Goal: Task Accomplishment & Management: Manage account settings

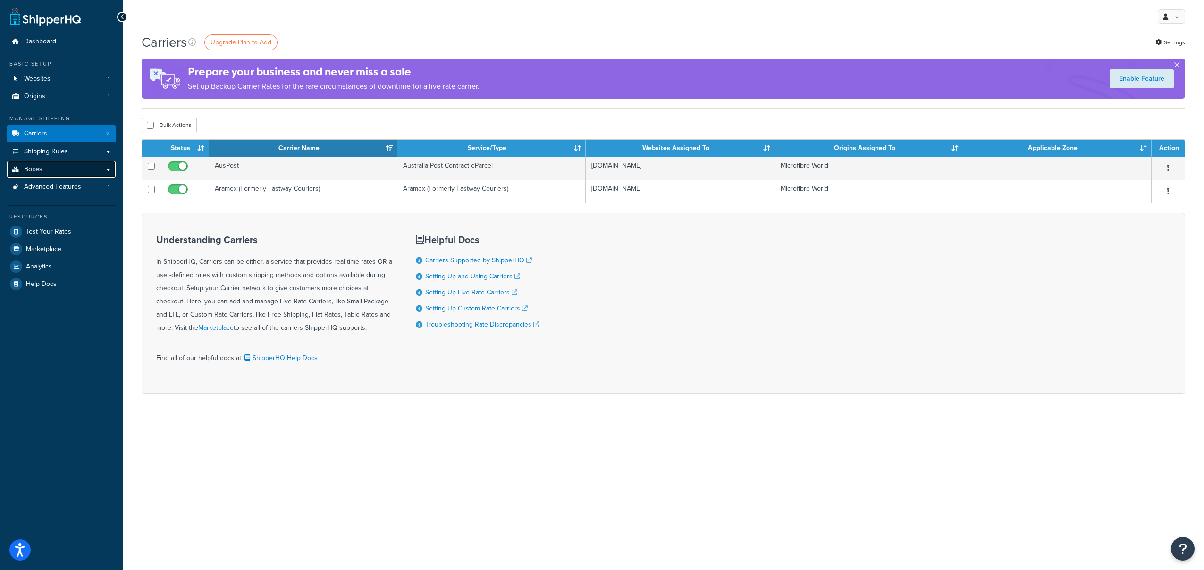
click at [56, 168] on link "Boxes" at bounding box center [61, 169] width 109 height 17
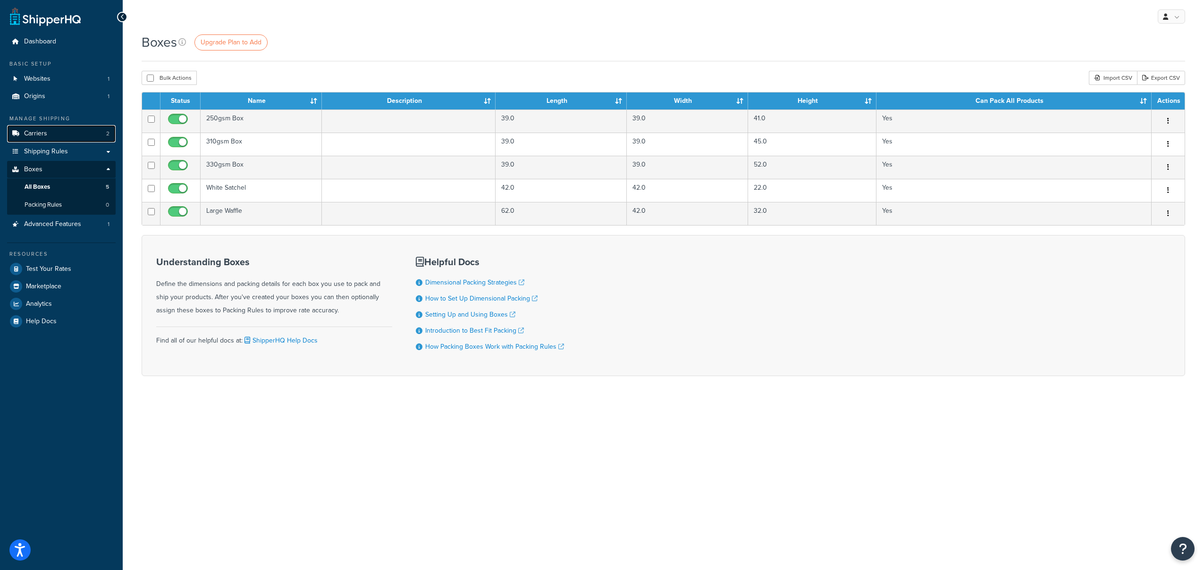
click at [54, 133] on link "Carriers 2" at bounding box center [61, 133] width 109 height 17
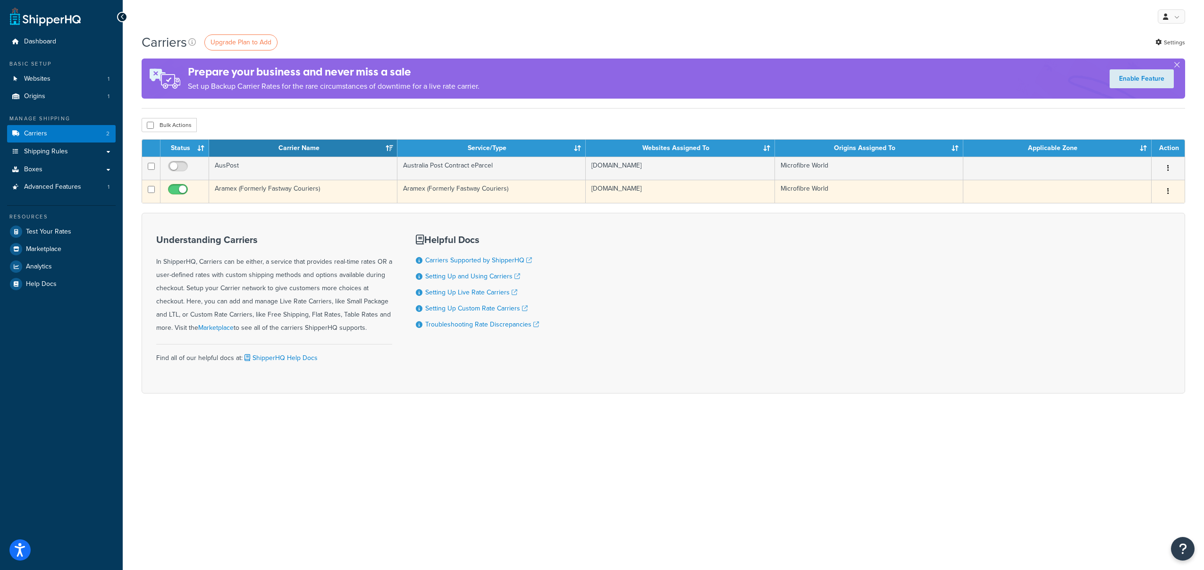
click at [1169, 188] on button "button" at bounding box center [1168, 191] width 13 height 15
click at [1134, 207] on link "Edit" at bounding box center [1130, 210] width 75 height 19
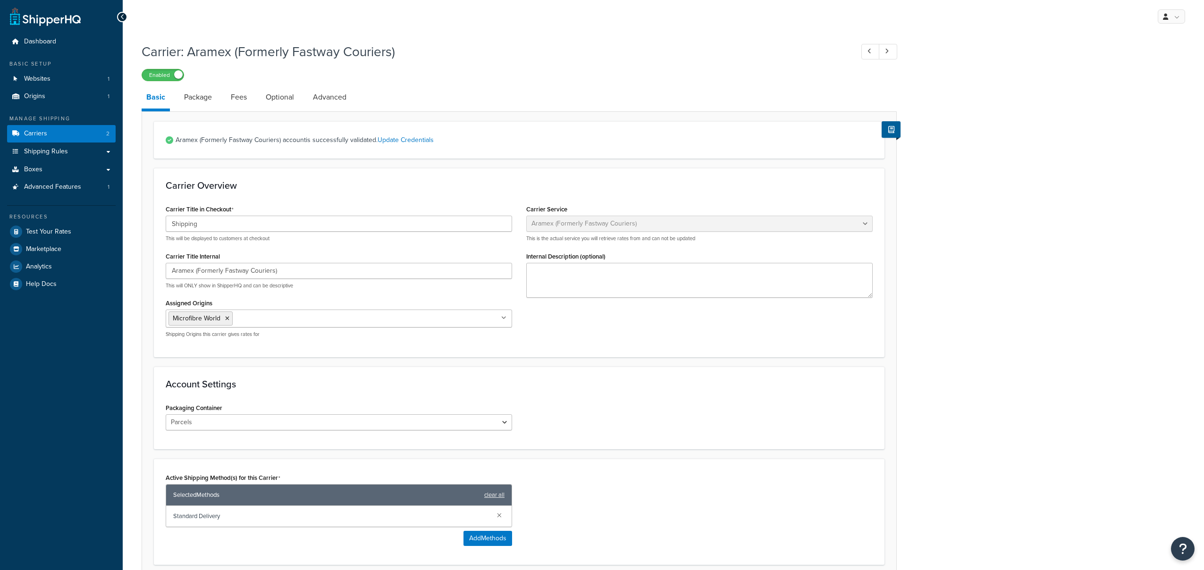
select select "fastwayv2"
click at [276, 100] on link "Optional" at bounding box center [280, 97] width 38 height 23
select select "business"
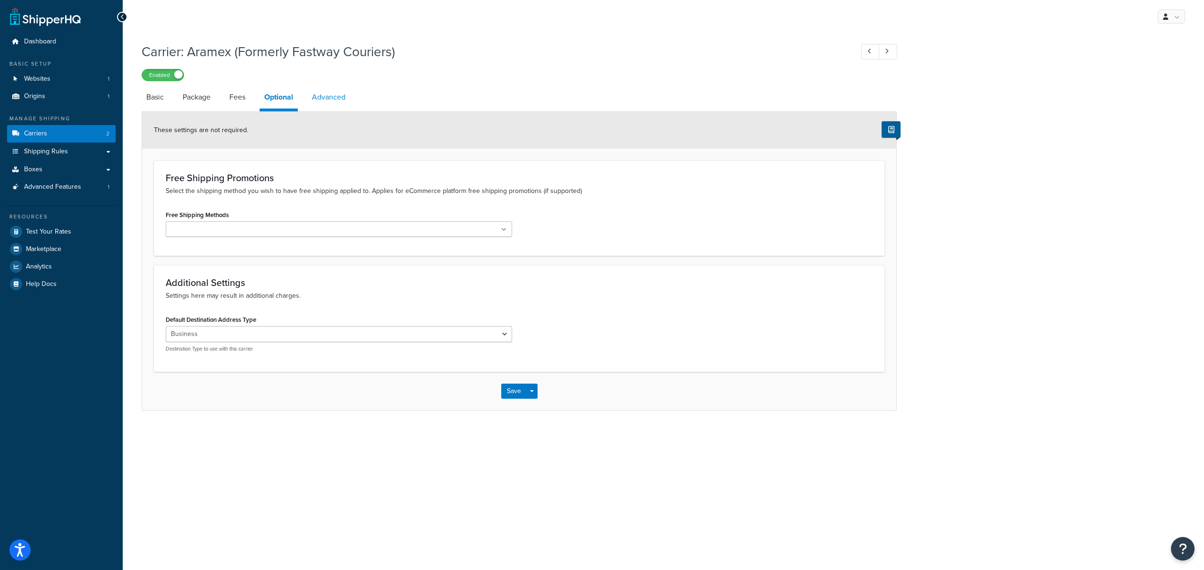
click at [336, 99] on link "Advanced" at bounding box center [328, 97] width 43 height 23
select select "false"
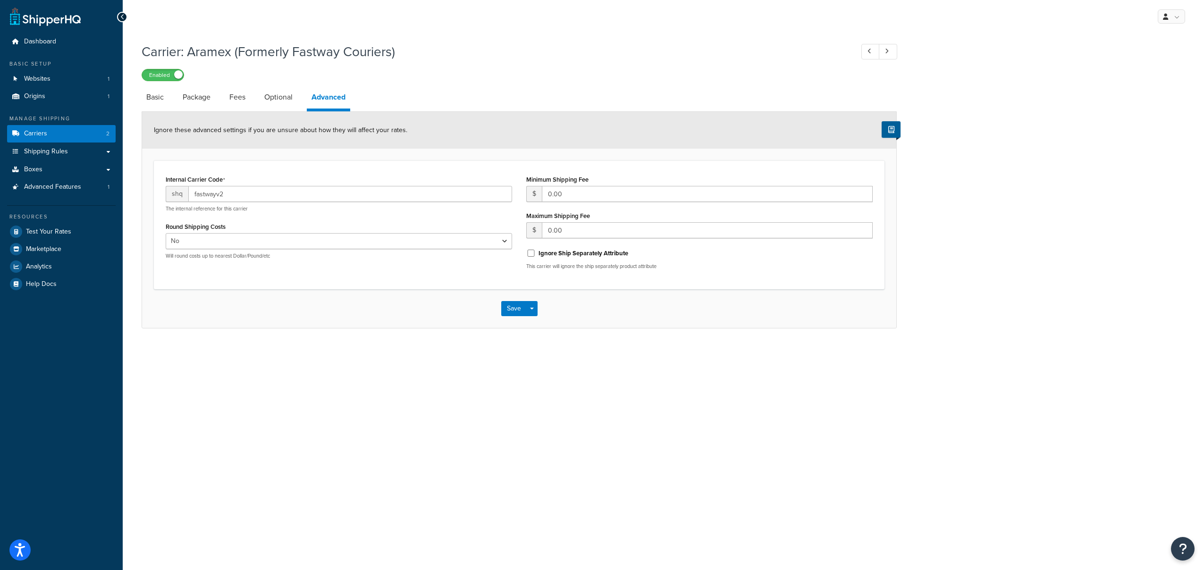
click at [299, 98] on li "Optional" at bounding box center [283, 97] width 47 height 23
click at [290, 98] on link "Optional" at bounding box center [279, 97] width 38 height 23
select select "business"
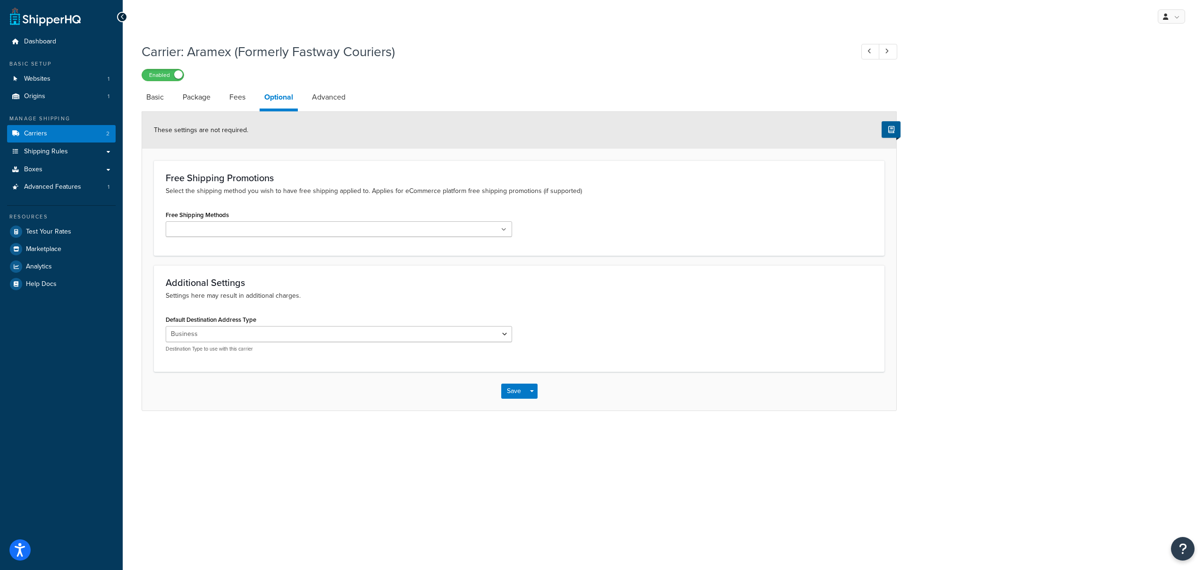
click at [219, 95] on li "Package" at bounding box center [201, 97] width 47 height 23
drag, startPoint x: 200, startPoint y: 98, endPoint x: 186, endPoint y: 101, distance: 15.0
click at [200, 98] on link "Package" at bounding box center [196, 97] width 37 height 23
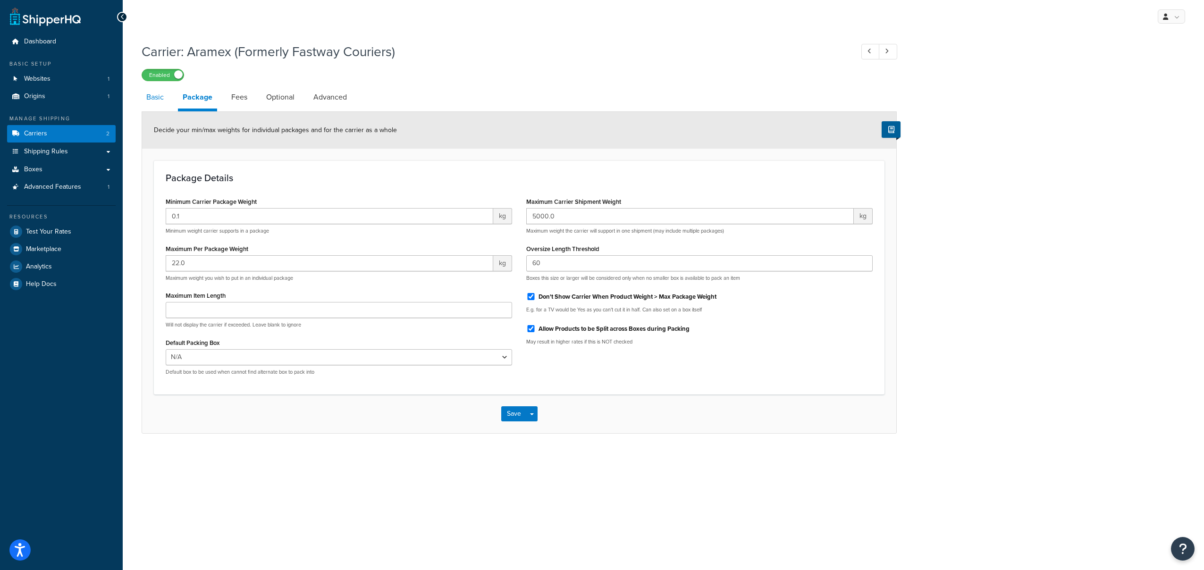
click at [151, 102] on link "Basic" at bounding box center [155, 97] width 27 height 23
select select "fastwayv2"
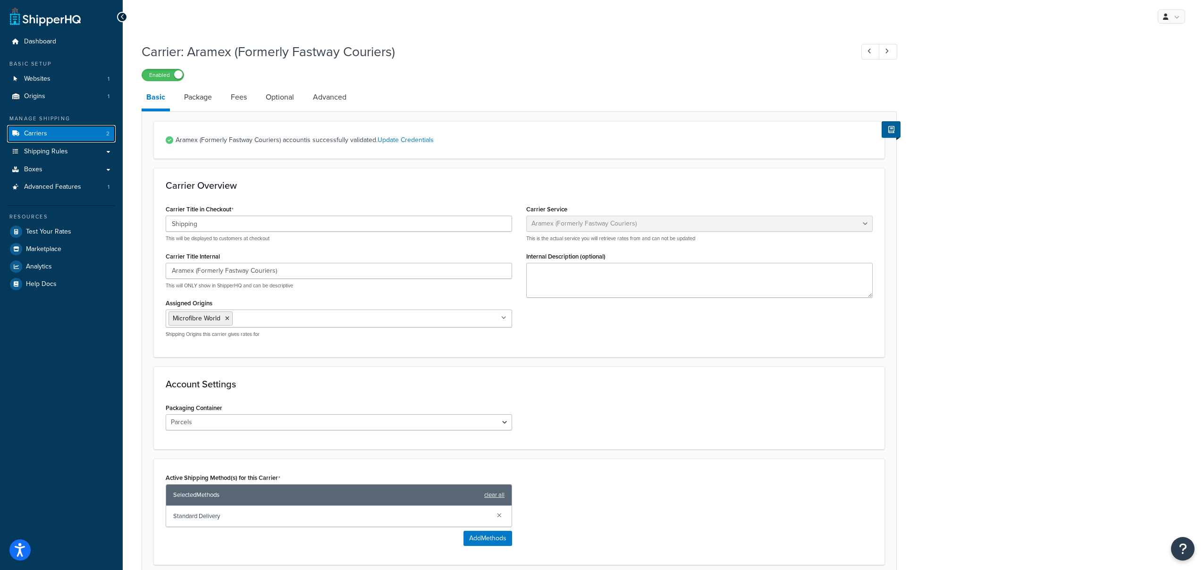
click at [54, 133] on link "Carriers 2" at bounding box center [61, 133] width 109 height 17
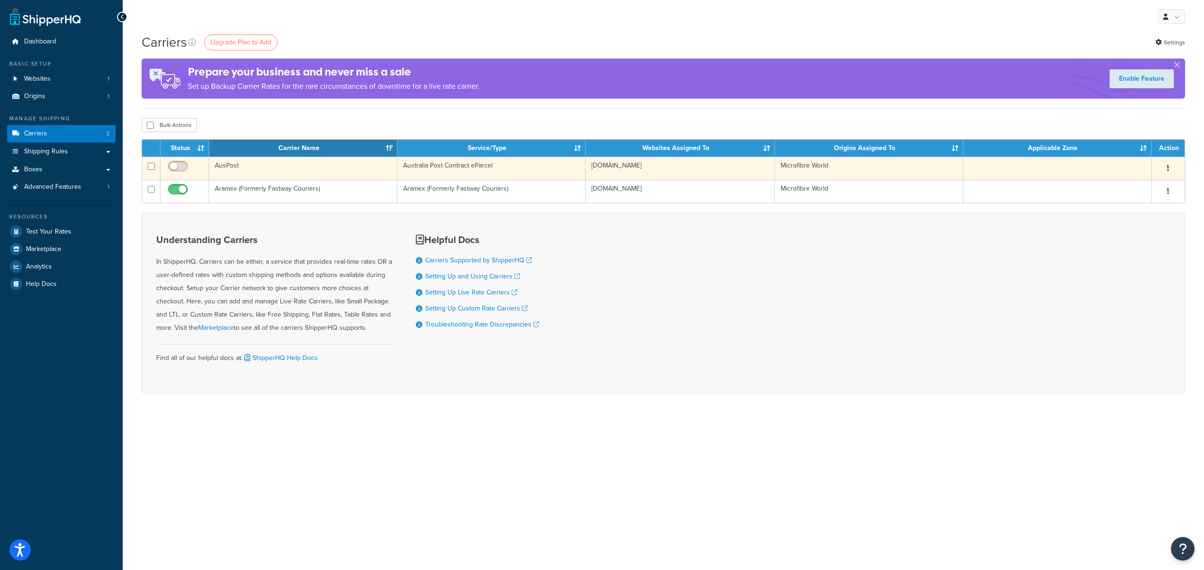
click at [178, 163] on input "checkbox" at bounding box center [179, 169] width 26 height 12
click at [179, 166] on input "checkbox" at bounding box center [179, 169] width 26 height 12
checkbox input "false"
click at [153, 168] on input "checkbox" at bounding box center [151, 166] width 7 height 7
checkbox input "true"
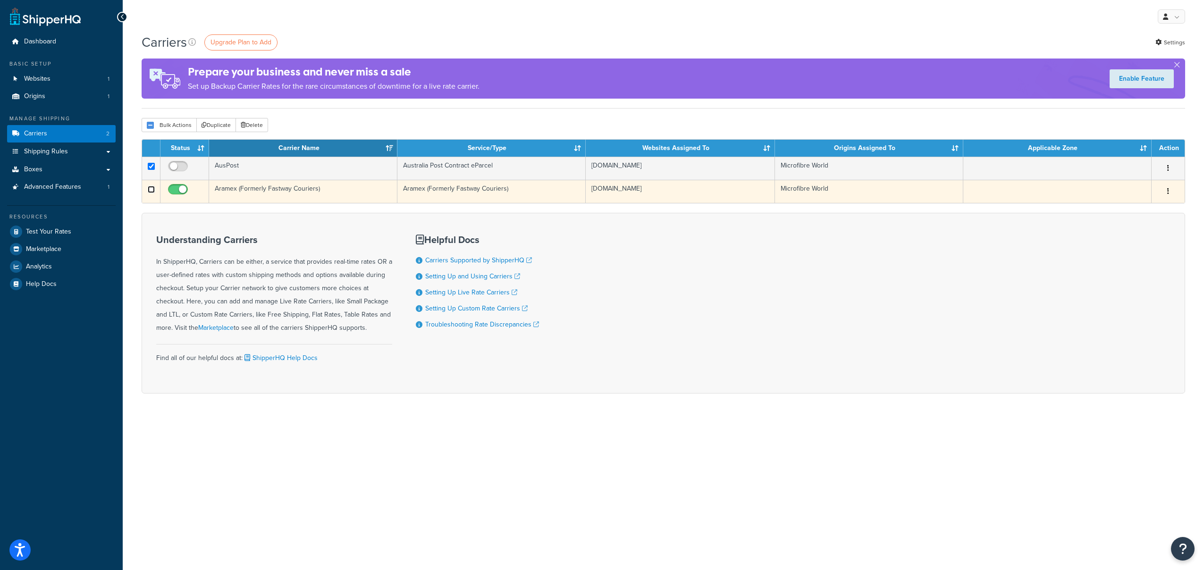
click at [151, 190] on input "checkbox" at bounding box center [151, 189] width 7 height 7
checkbox input "true"
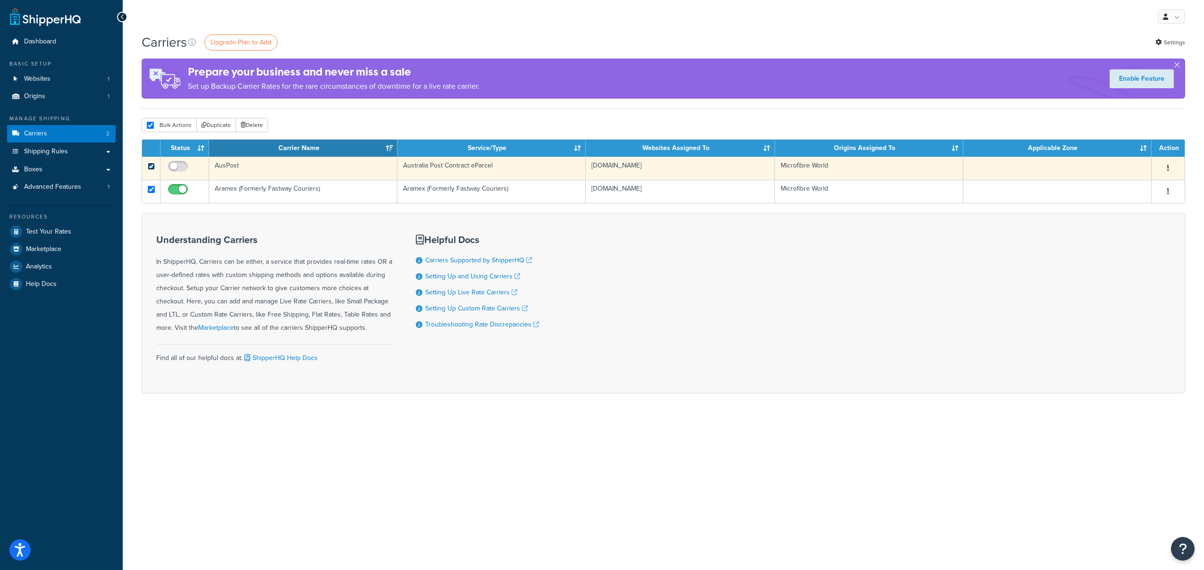
drag, startPoint x: 152, startPoint y: 166, endPoint x: 151, endPoint y: 171, distance: 5.7
click at [152, 166] on input "checkbox" at bounding box center [151, 166] width 7 height 7
checkbox input "false"
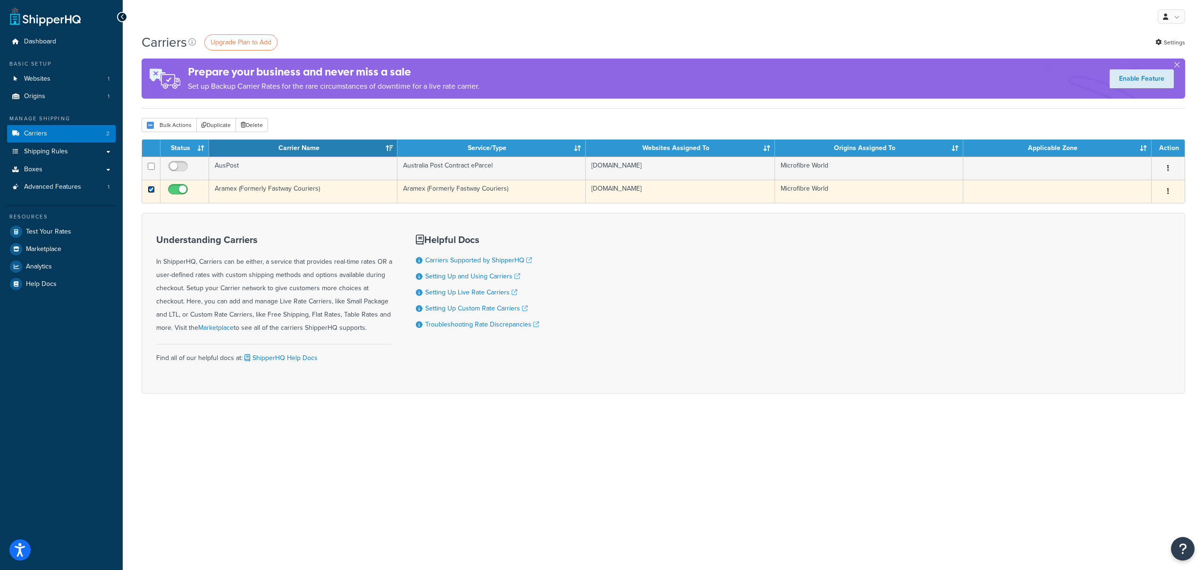
click at [151, 186] on input "checkbox" at bounding box center [151, 189] width 7 height 7
checkbox input "false"
